Goal: Transaction & Acquisition: Book appointment/travel/reservation

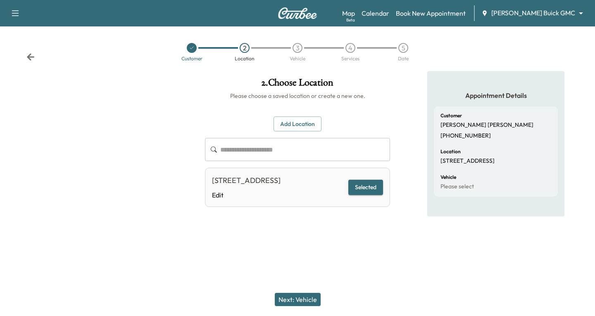
click at [28, 55] on icon at bounding box center [30, 57] width 8 height 8
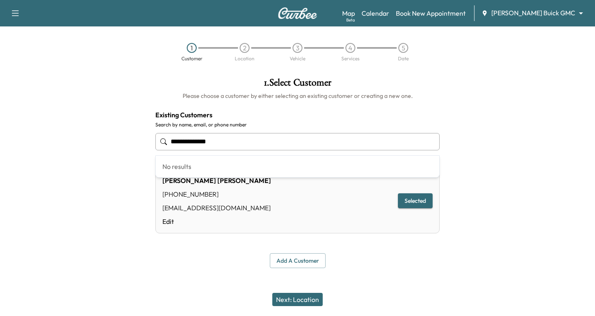
drag, startPoint x: 222, startPoint y: 145, endPoint x: 152, endPoint y: 146, distance: 69.5
click at [152, 146] on div "**********" at bounding box center [298, 173] width 298 height 204
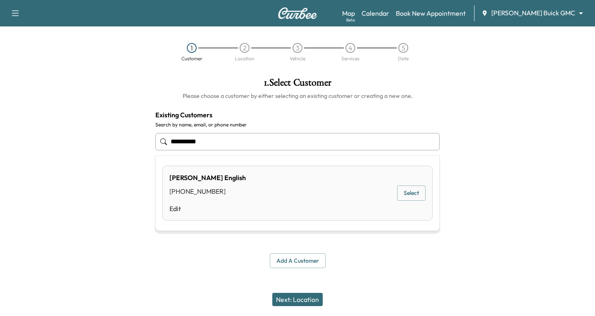
type input "**********"
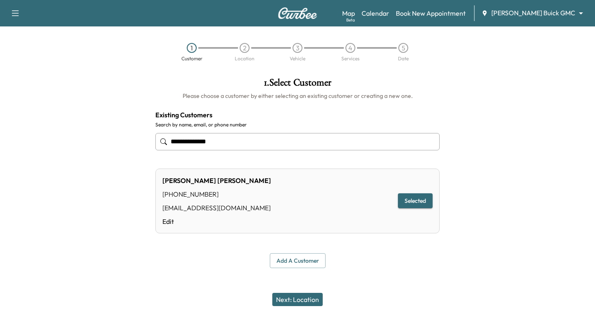
click at [316, 302] on button "Next: Location" at bounding box center [297, 299] width 50 height 13
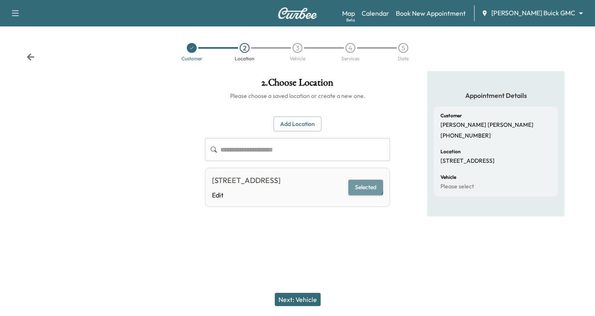
click at [365, 191] on button "Selected" at bounding box center [366, 187] width 35 height 15
click at [298, 297] on button "Next: Vehicle" at bounding box center [298, 299] width 46 height 13
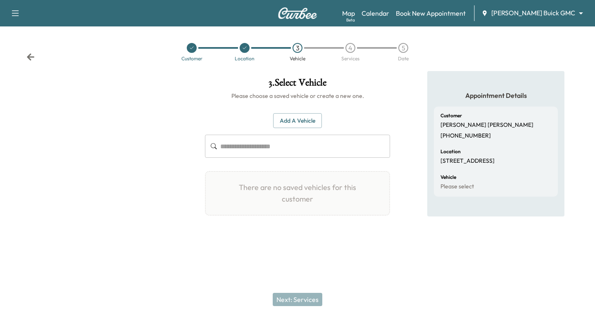
click at [289, 118] on button "Add a Vehicle" at bounding box center [297, 120] width 49 height 15
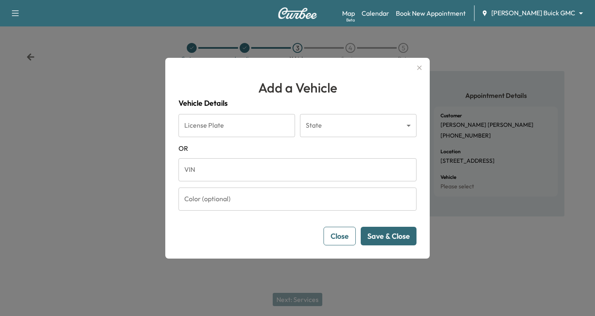
click at [28, 56] on div at bounding box center [297, 158] width 595 height 316
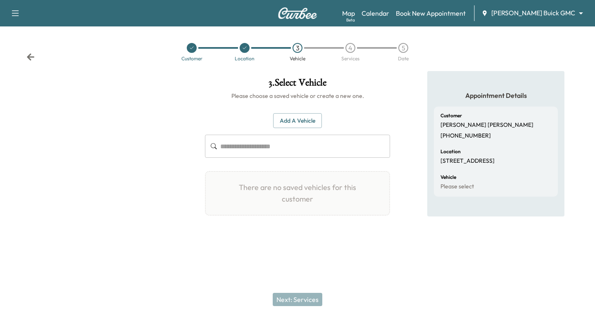
click at [29, 55] on icon at bounding box center [30, 56] width 7 height 7
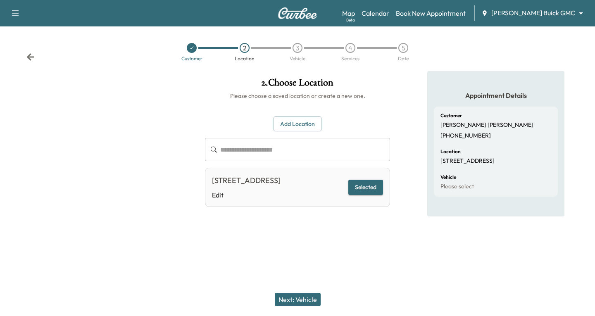
click at [291, 121] on button "Add Location" at bounding box center [298, 124] width 48 height 15
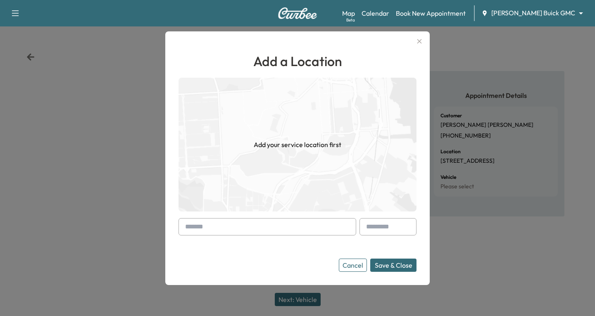
click at [188, 227] on div at bounding box center [187, 227] width 10 height 10
click at [180, 225] on input "text" at bounding box center [268, 226] width 178 height 17
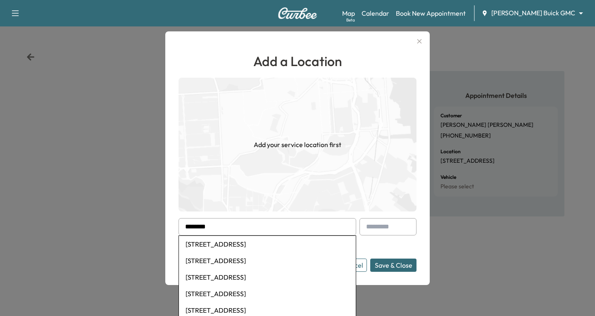
click at [222, 239] on li "[STREET_ADDRESS]" at bounding box center [267, 244] width 177 height 17
type input "**********"
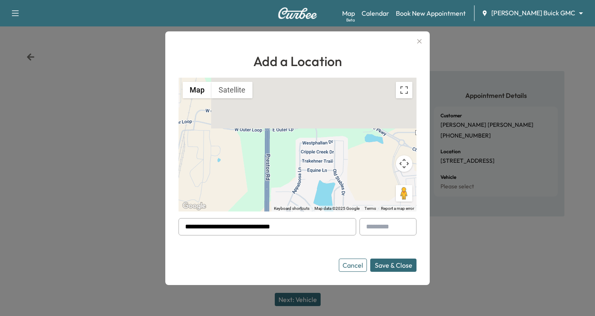
click at [385, 259] on button "Save & Close" at bounding box center [393, 265] width 46 height 13
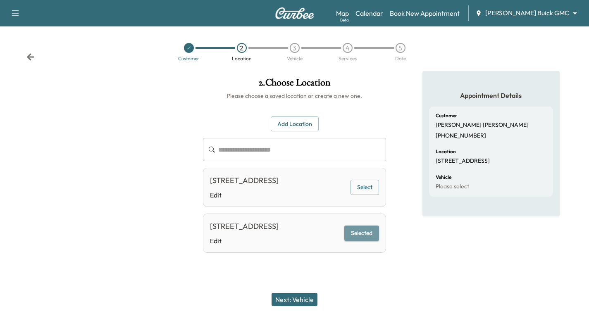
click at [367, 241] on button "Selected" at bounding box center [361, 233] width 35 height 15
click at [366, 241] on button "Selected" at bounding box center [361, 233] width 35 height 15
click at [299, 300] on button "Next: Vehicle" at bounding box center [295, 299] width 46 height 13
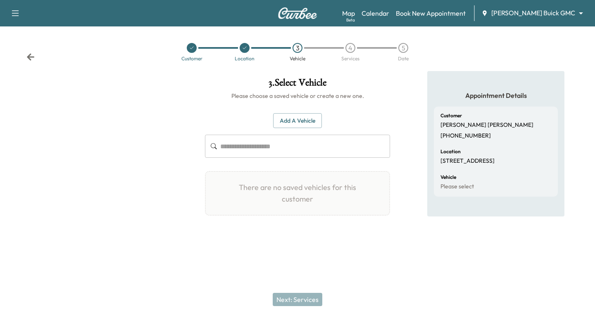
click at [28, 56] on icon at bounding box center [30, 56] width 7 height 7
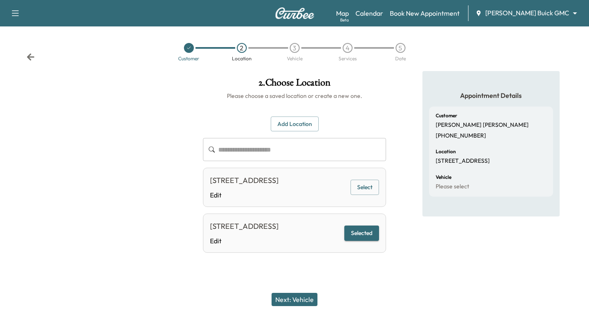
click at [31, 58] on icon at bounding box center [30, 57] width 8 height 8
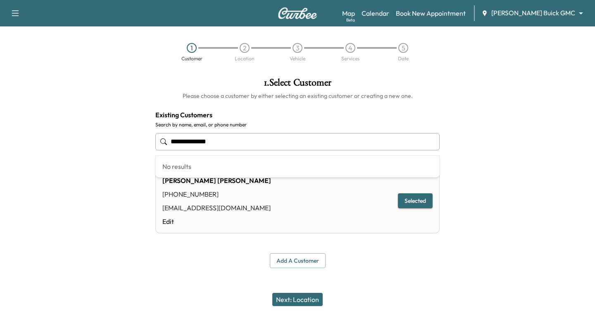
drag, startPoint x: 227, startPoint y: 143, endPoint x: 158, endPoint y: 152, distance: 70.0
click at [158, 152] on div "**********" at bounding box center [297, 141] width 284 height 27
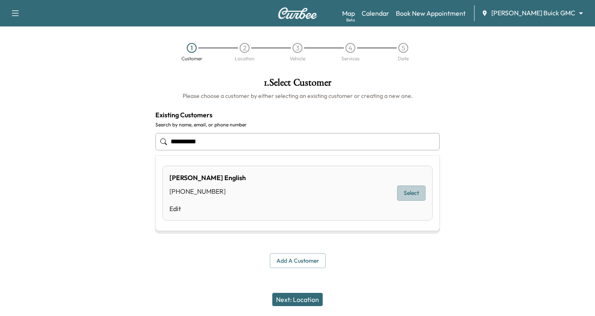
click at [409, 194] on button "Select" at bounding box center [411, 193] width 29 height 15
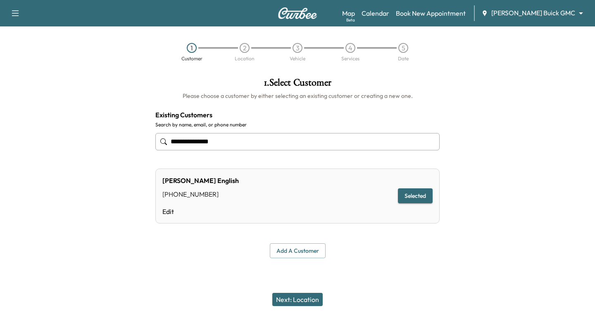
type input "**********"
click at [292, 302] on button "Next: Location" at bounding box center [297, 299] width 50 height 13
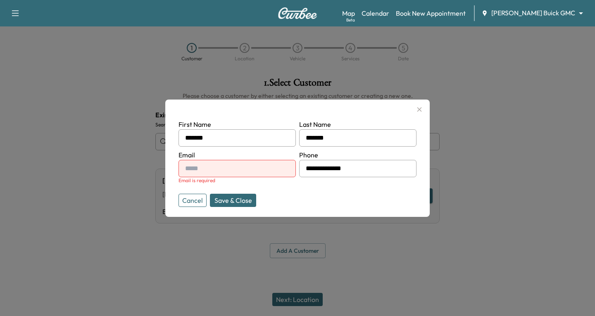
click at [421, 109] on icon "button" at bounding box center [420, 110] width 10 height 10
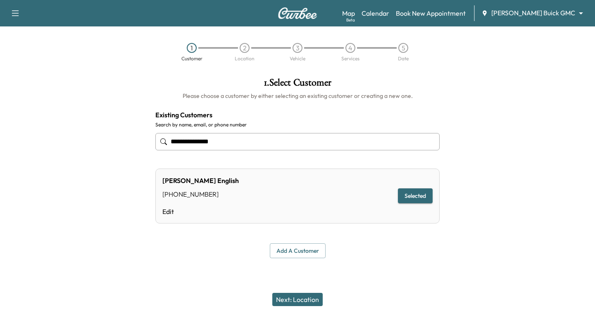
click at [13, 13] on icon "button" at bounding box center [15, 13] width 10 height 10
click at [28, 42] on button "Log Out" at bounding box center [29, 46] width 31 height 13
